Goal: Transaction & Acquisition: Subscribe to service/newsletter

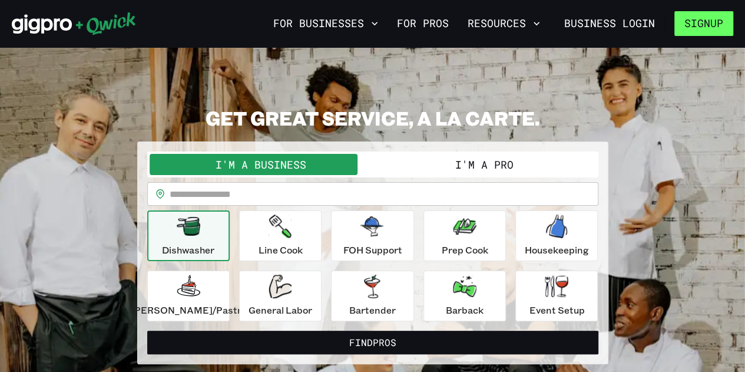
click at [726, 29] on button "Signup" at bounding box center [704, 23] width 59 height 25
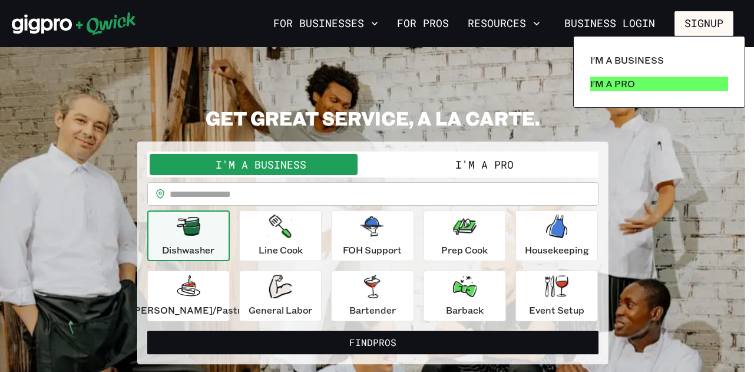
click at [620, 83] on p "I'm a Pro" at bounding box center [612, 84] width 45 height 14
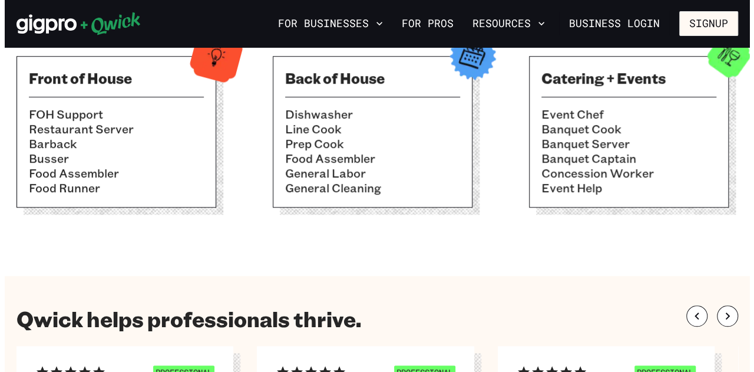
scroll to position [236, 0]
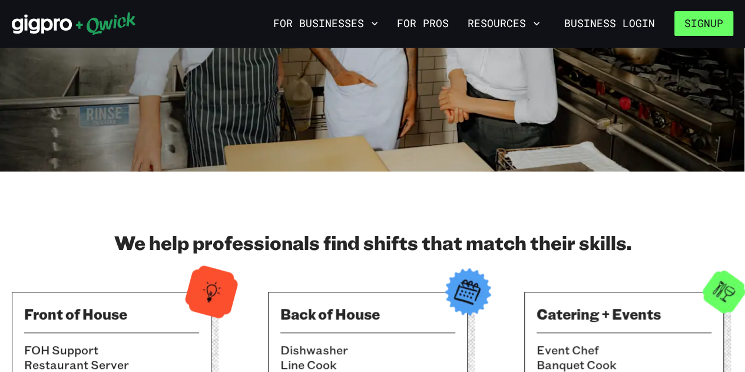
click at [705, 22] on button "Signup" at bounding box center [704, 23] width 59 height 25
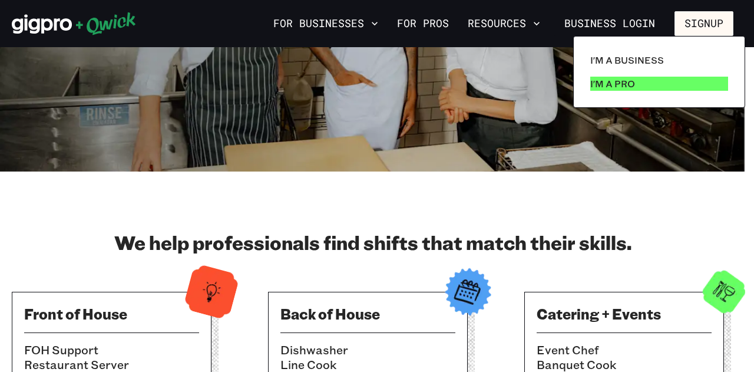
click at [617, 81] on p "I'm a Pro" at bounding box center [612, 84] width 45 height 14
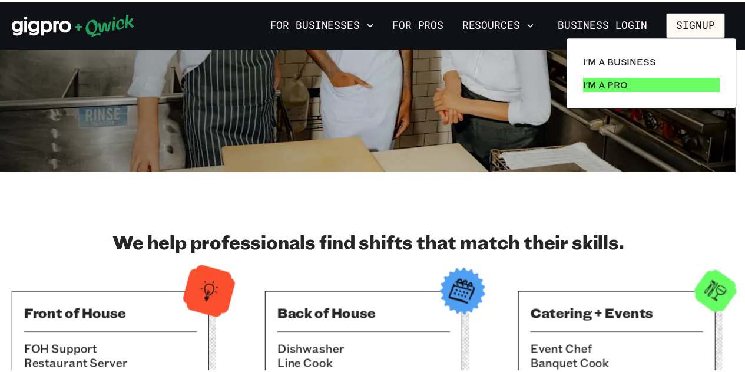
scroll to position [0, 0]
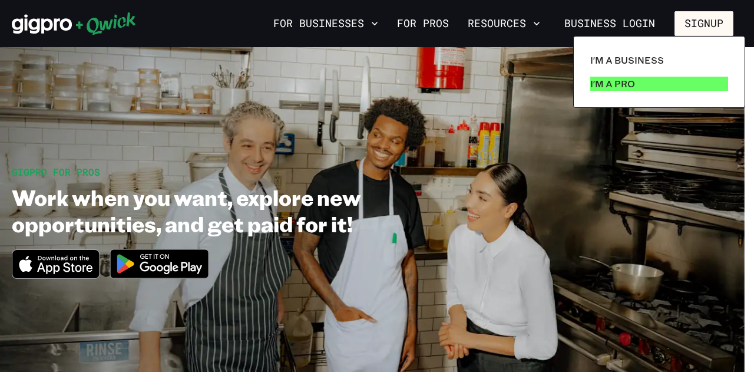
click at [652, 87] on link "I'm a Pro" at bounding box center [659, 84] width 147 height 24
click at [390, 167] on div at bounding box center [377, 186] width 754 height 372
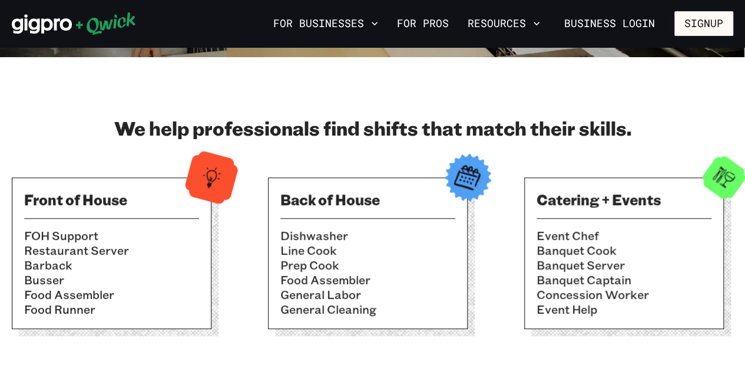
scroll to position [353, 0]
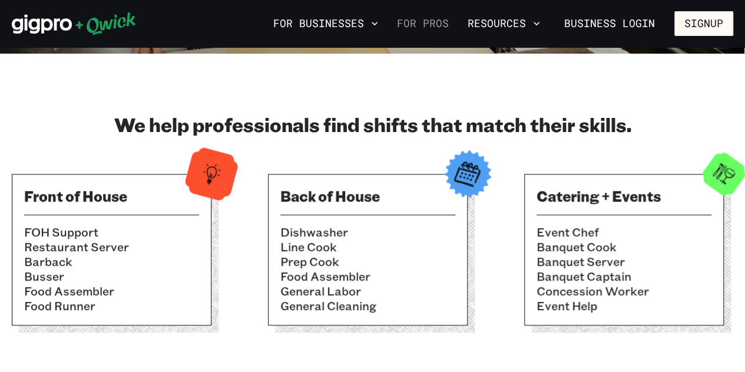
click at [438, 22] on link "For Pros" at bounding box center [422, 24] width 61 height 20
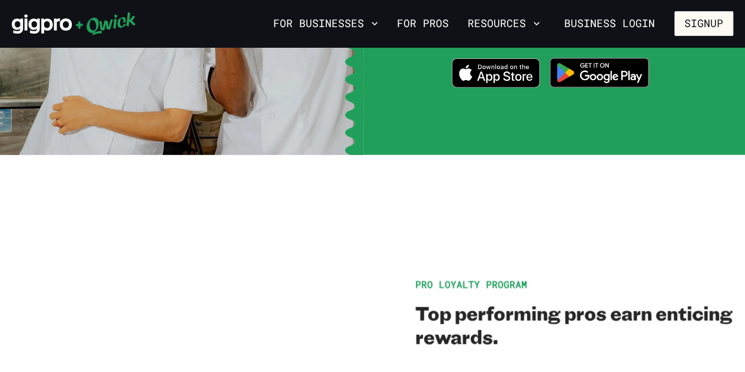
scroll to position [2003, 0]
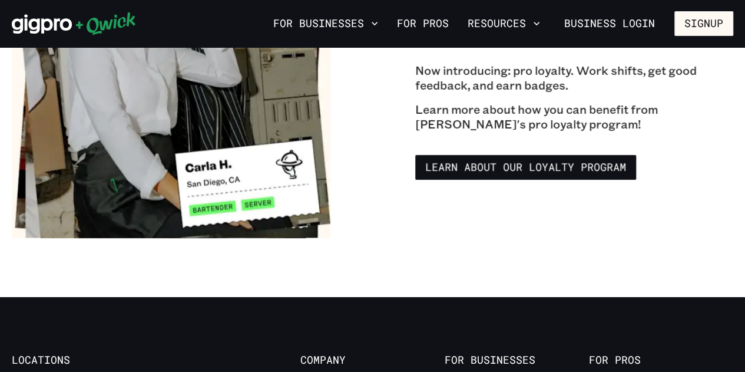
click at [253, 170] on img at bounding box center [171, 78] width 319 height 319
